Goal: Information Seeking & Learning: Learn about a topic

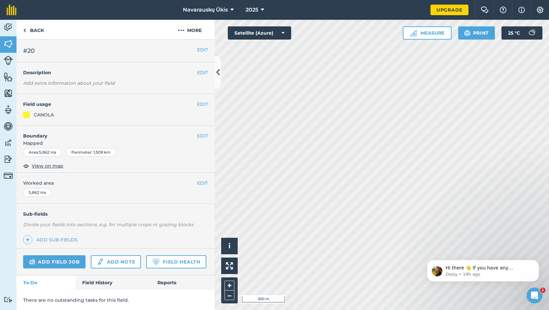
scroll to position [19, 0]
click at [115, 287] on link "Field History" at bounding box center [113, 282] width 75 height 15
click at [121, 299] on p "There are no outstanding tasks for this field." at bounding box center [115, 299] width 185 height 7
click at [121, 287] on link "Field History" at bounding box center [113, 282] width 75 height 15
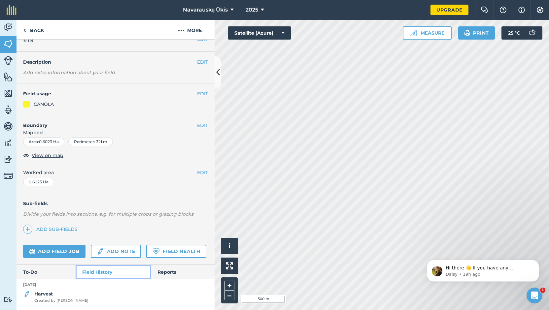
scroll to position [29, 0]
click at [30, 297] on img at bounding box center [26, 295] width 7 height 8
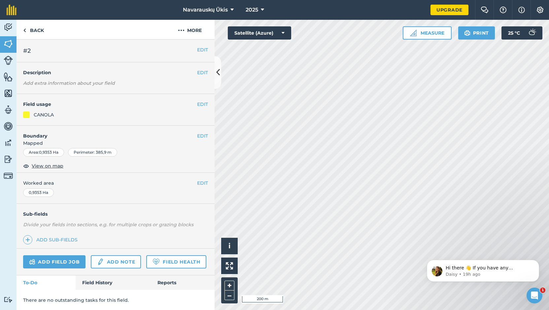
scroll to position [19, 0]
click at [102, 282] on link "Field History" at bounding box center [113, 282] width 75 height 15
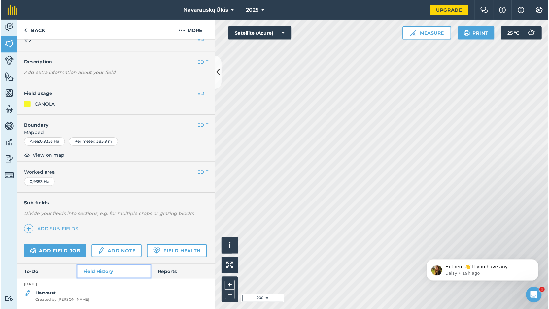
scroll to position [29, 0]
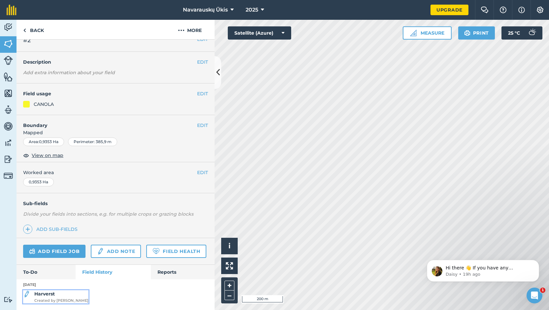
click at [56, 298] on span "Created by [PERSON_NAME]" at bounding box center [61, 301] width 54 height 6
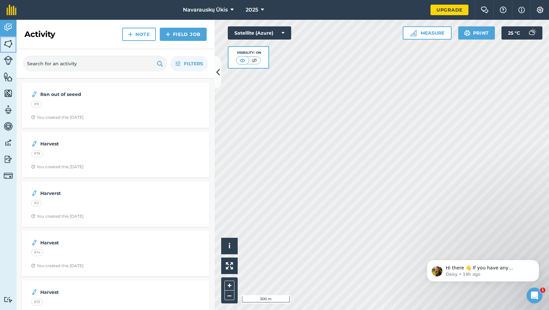
click at [5, 47] on img at bounding box center [8, 44] width 9 height 10
